Goal: Check status: Check status

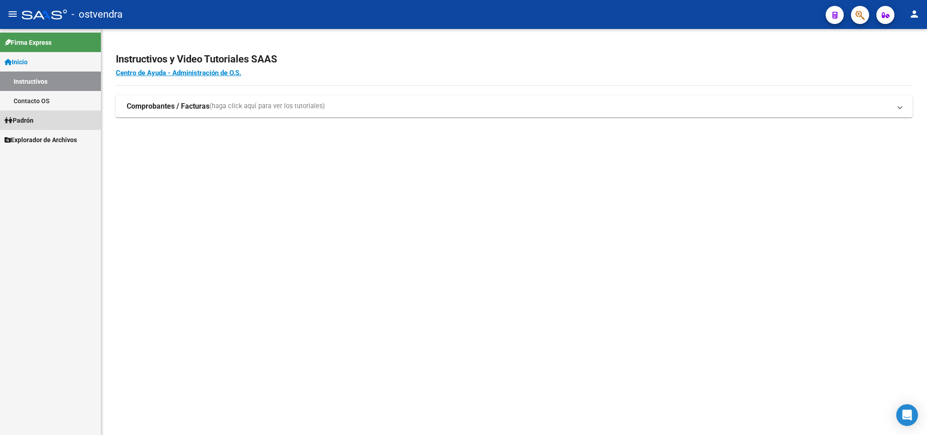
click at [42, 124] on link "Padrón" at bounding box center [50, 119] width 101 height 19
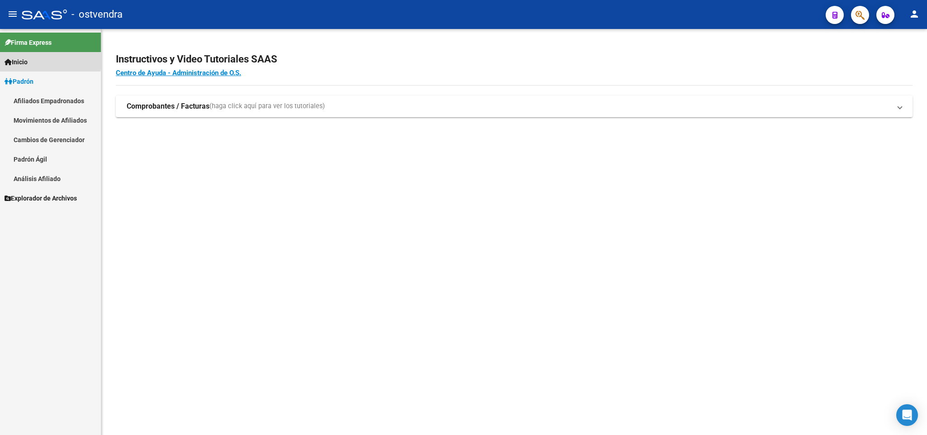
click at [28, 61] on span "Inicio" at bounding box center [16, 62] width 23 height 10
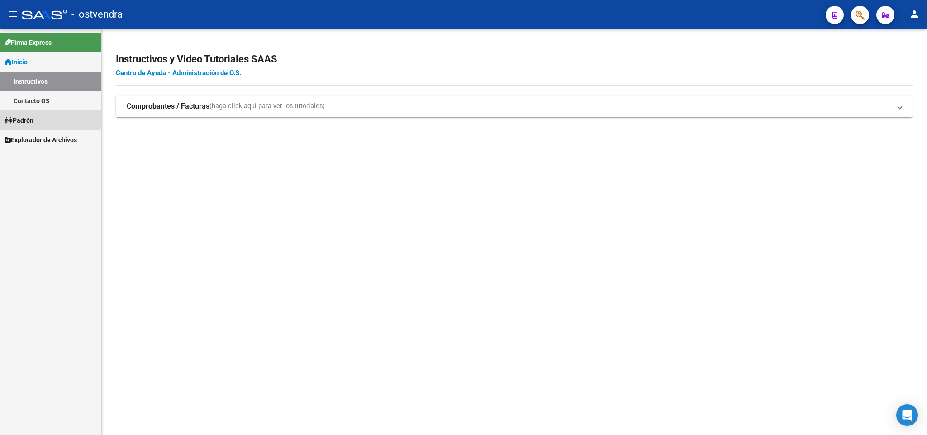
click at [33, 117] on span "Padrón" at bounding box center [19, 120] width 29 height 10
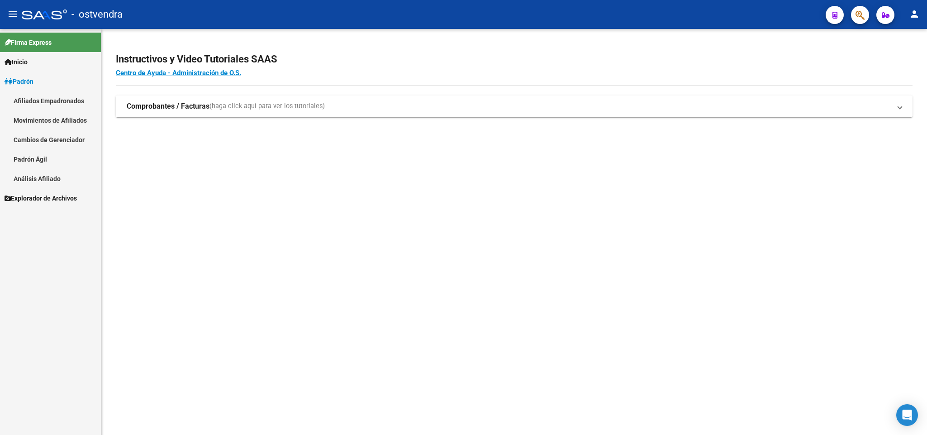
click at [50, 181] on link "Análisis Afiliado" at bounding box center [50, 178] width 101 height 19
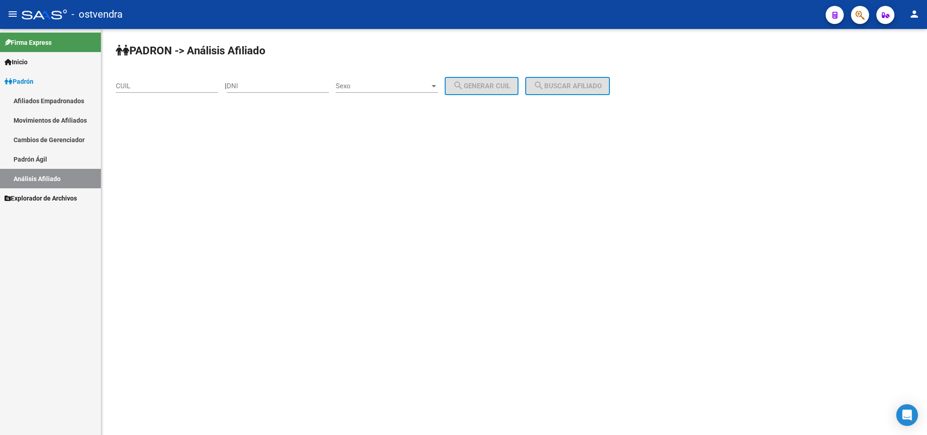
click at [181, 81] on div "CUIL" at bounding box center [167, 82] width 102 height 19
paste input "20-28350841-3"
type input "20-28350841-3"
click at [573, 80] on button "search Buscar afiliado" at bounding box center [567, 86] width 85 height 18
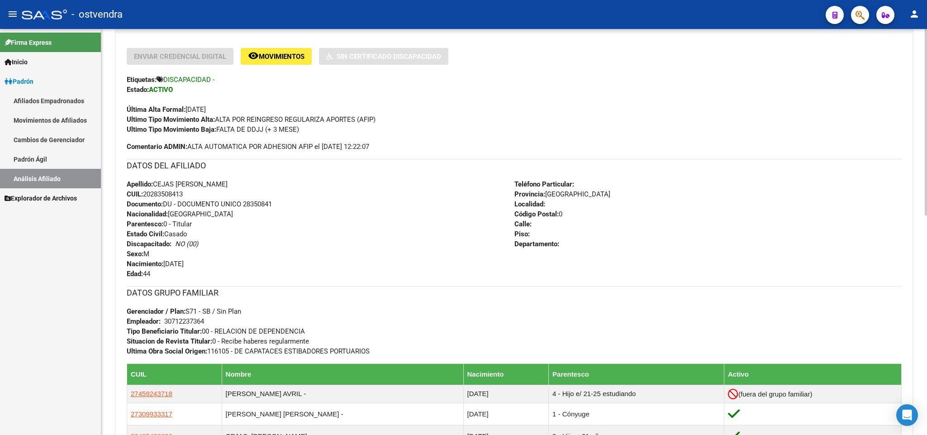
scroll to position [272, 0]
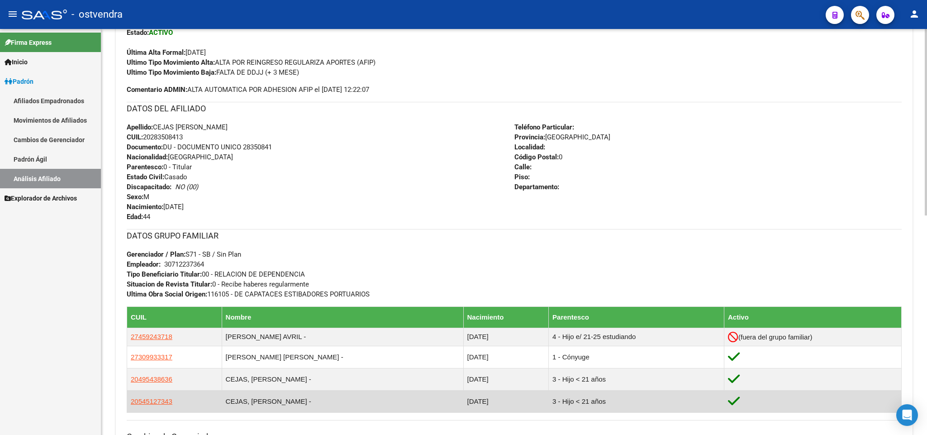
click at [264, 403] on td "CEJAS, [PERSON_NAME] -" at bounding box center [343, 402] width 242 height 22
click at [131, 405] on span "20545127343" at bounding box center [152, 401] width 42 height 8
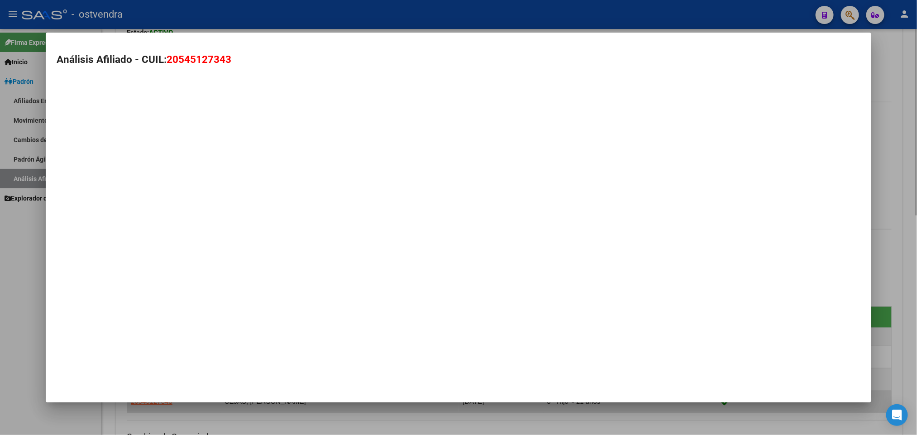
click at [131, 406] on div at bounding box center [458, 217] width 917 height 435
